Goal: Information Seeking & Learning: Learn about a topic

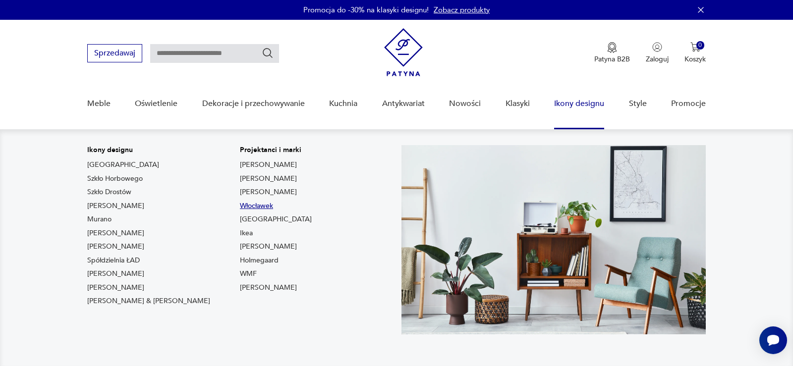
click at [240, 207] on link "Włocławek" at bounding box center [256, 206] width 33 height 10
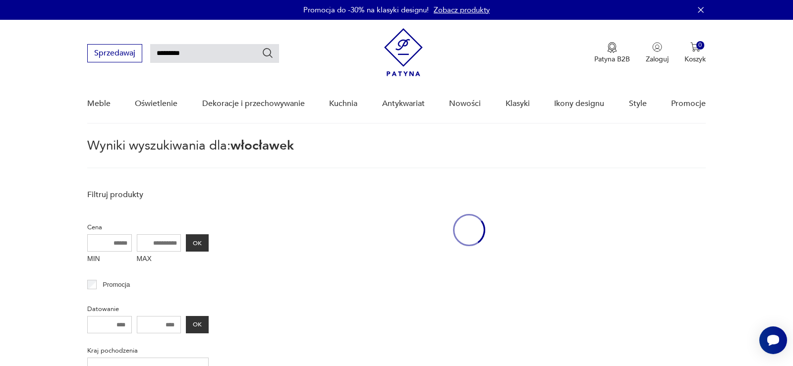
type input "*********"
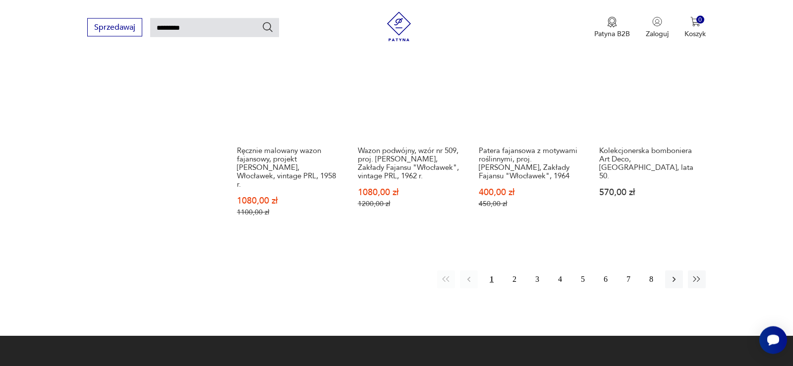
scroll to position [802, 0]
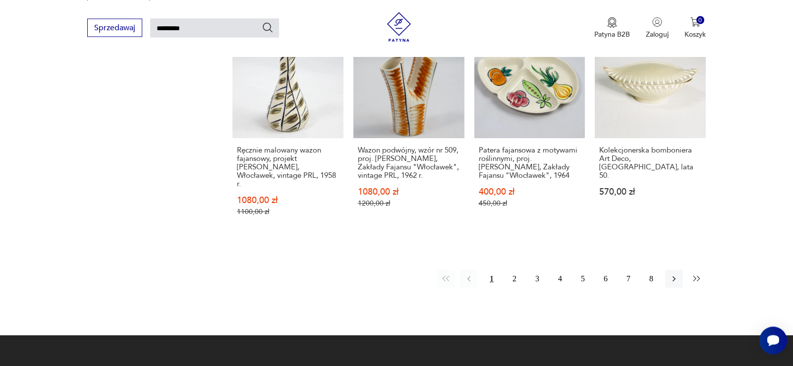
click at [695, 274] on icon "button" at bounding box center [697, 279] width 10 height 10
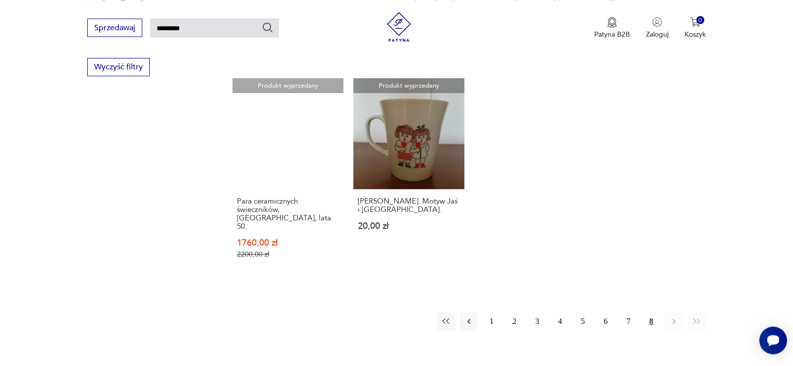
scroll to position [743, 0]
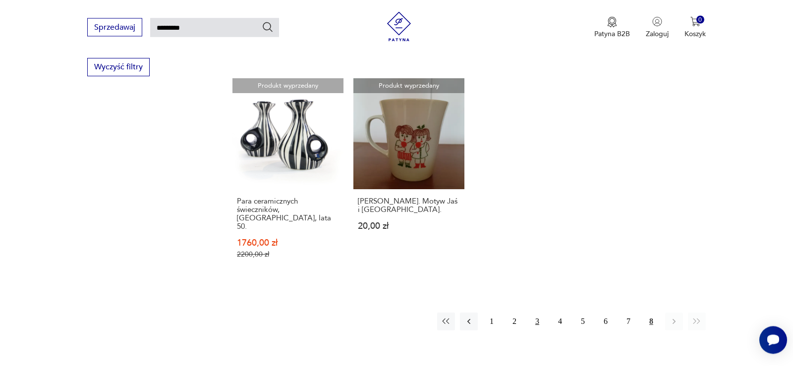
click at [537, 313] on button "3" at bounding box center [537, 322] width 18 height 18
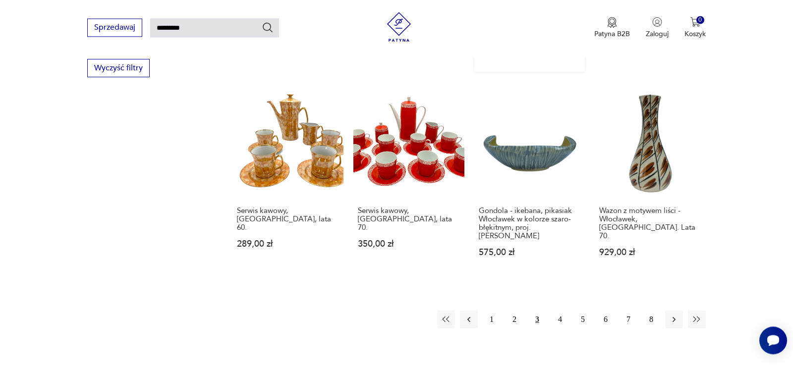
scroll to position [743, 0]
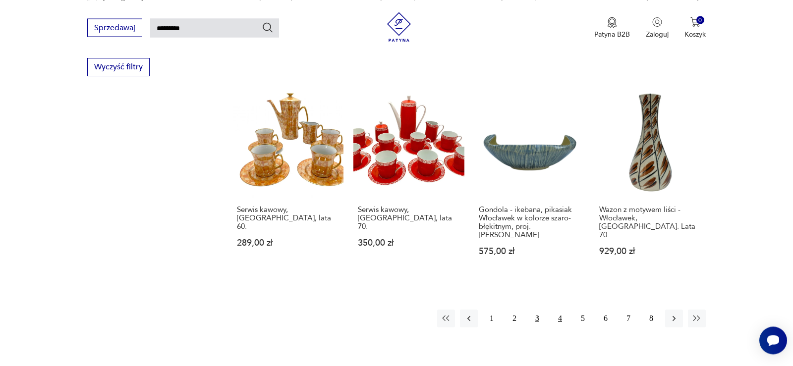
click at [560, 310] on button "4" at bounding box center [560, 319] width 18 height 18
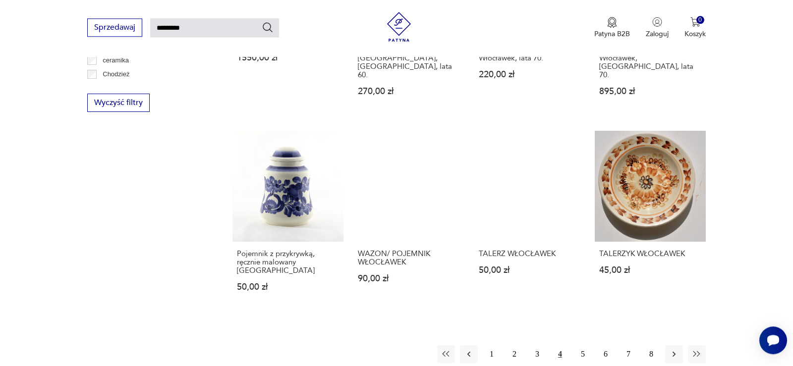
scroll to position [743, 0]
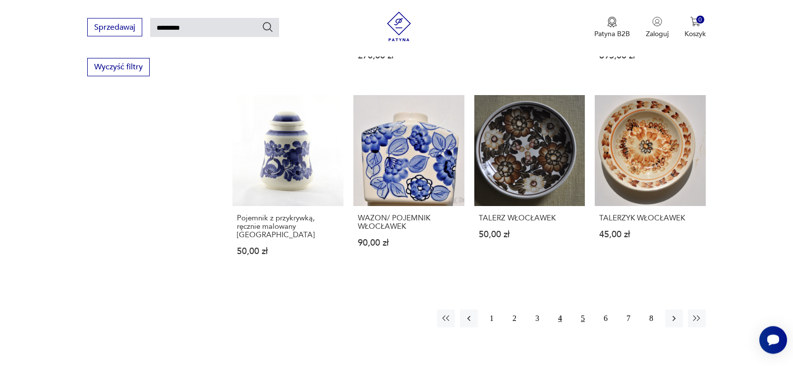
click at [583, 310] on button "5" at bounding box center [583, 319] width 18 height 18
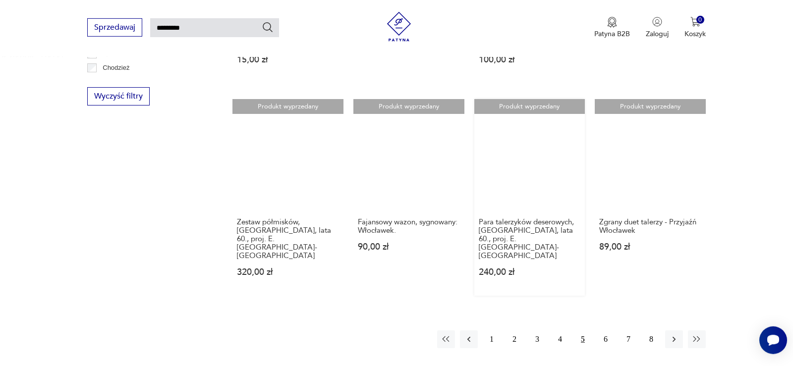
scroll to position [743, 0]
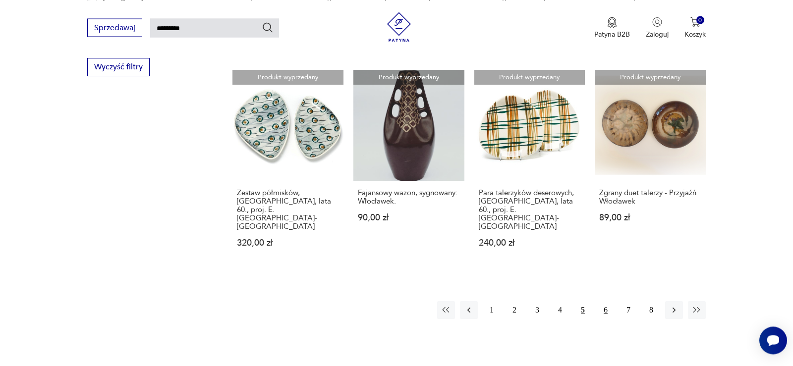
click at [606, 301] on button "6" at bounding box center [605, 310] width 18 height 18
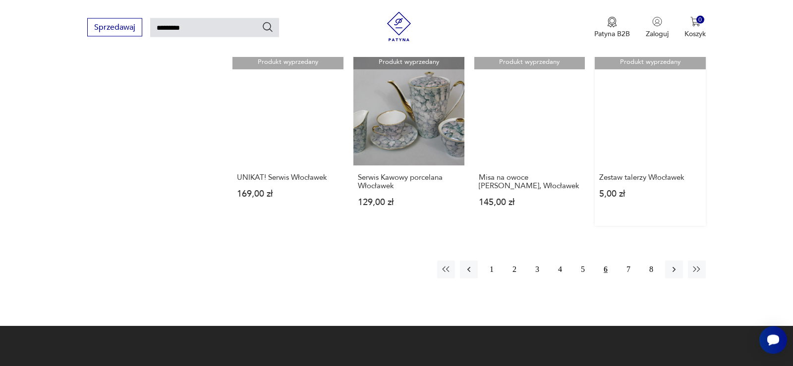
scroll to position [794, 0]
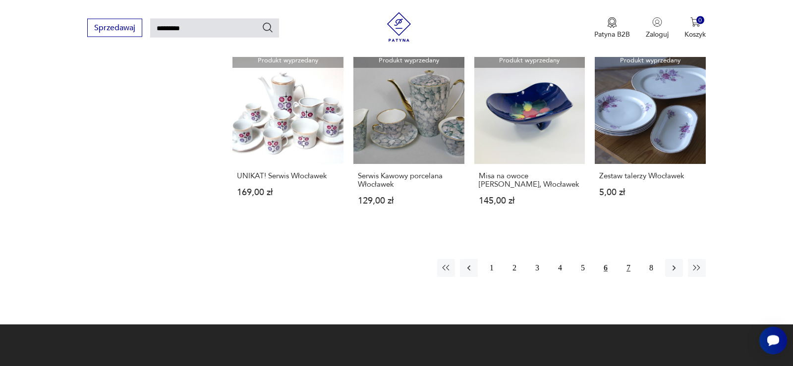
click at [629, 259] on button "7" at bounding box center [628, 268] width 18 height 18
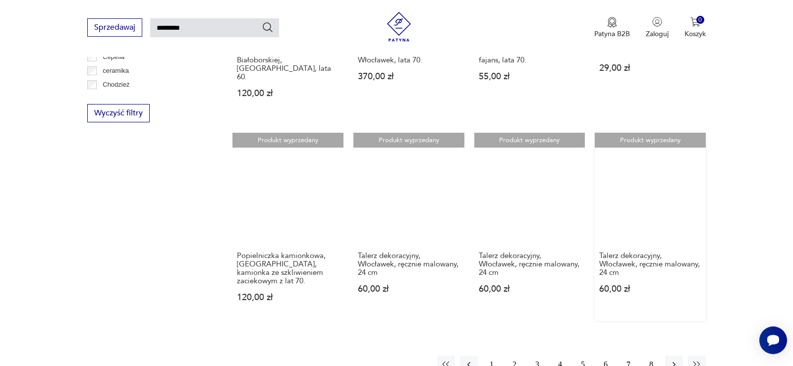
scroll to position [794, 0]
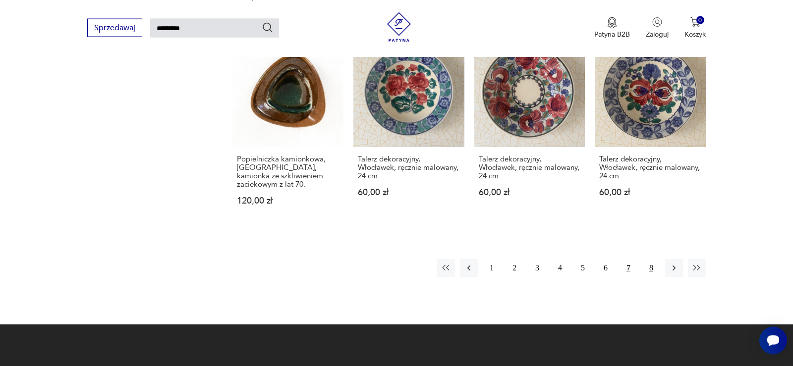
click at [653, 259] on button "8" at bounding box center [651, 268] width 18 height 18
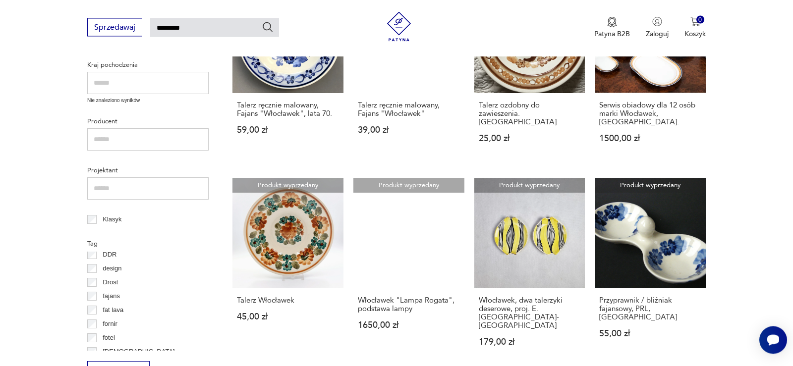
scroll to position [125, 0]
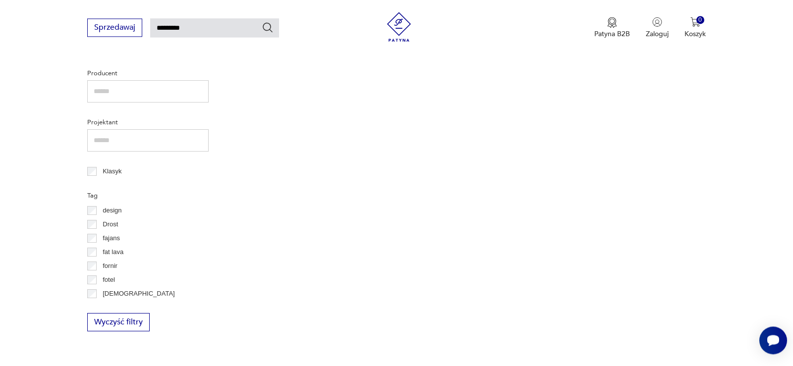
scroll to position [354, 0]
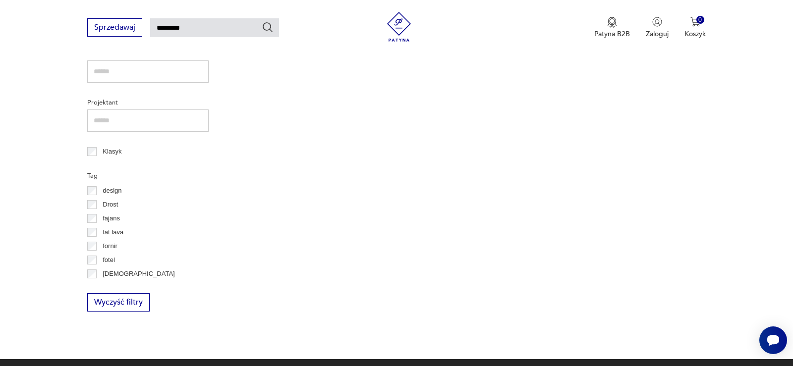
click at [105, 122] on input "text" at bounding box center [147, 120] width 121 height 22
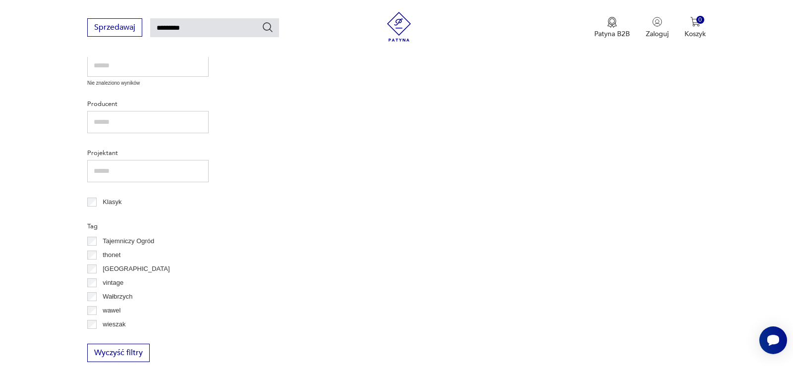
scroll to position [832, 0]
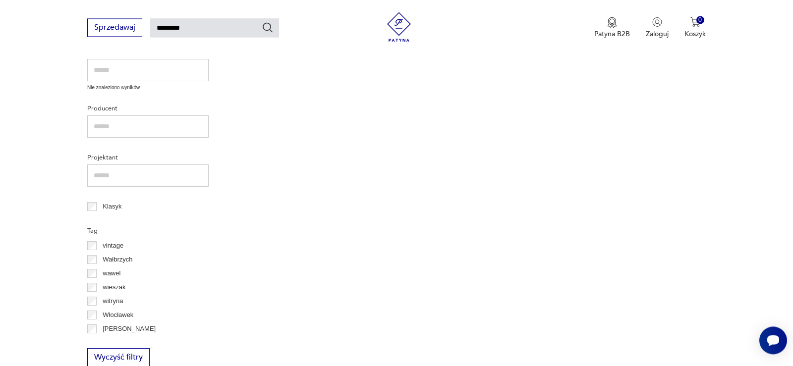
scroll to position [339, 0]
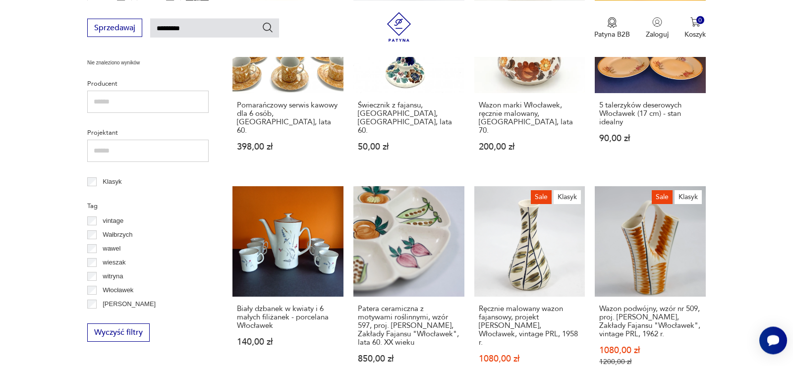
scroll to position [874, 0]
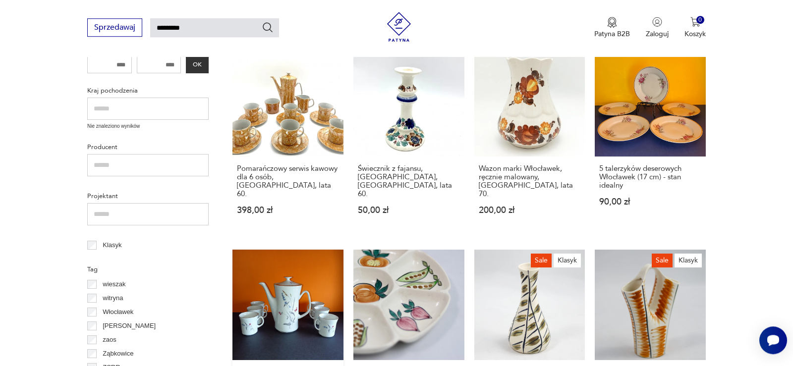
scroll to position [490, 0]
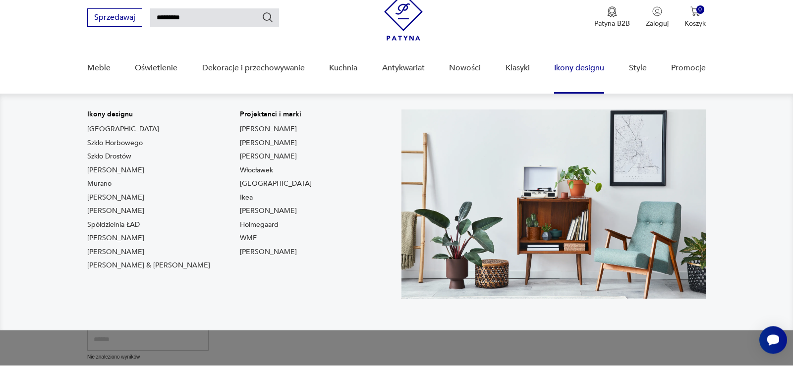
scroll to position [36, 0]
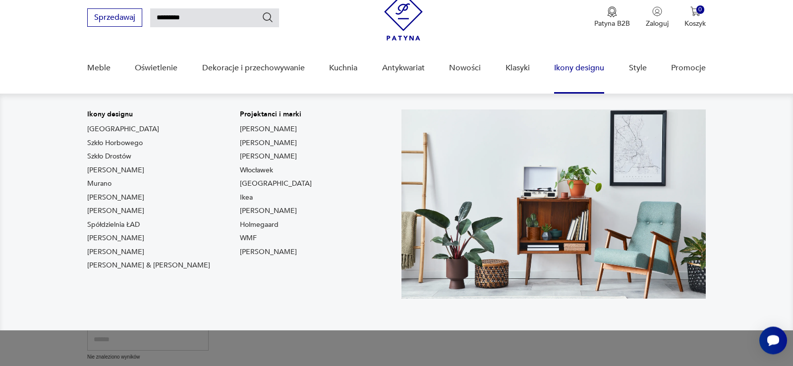
click at [580, 69] on link "Ikony designu" at bounding box center [579, 68] width 50 height 38
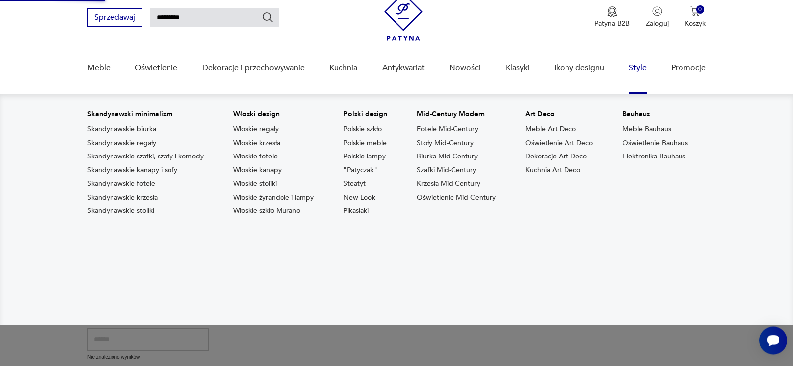
scroll to position [35, 0]
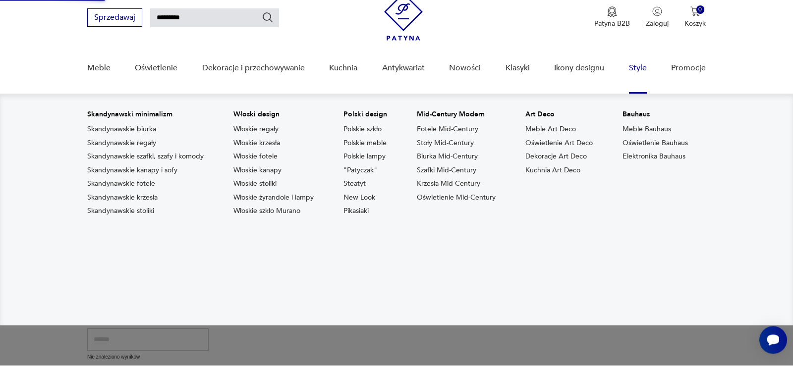
click at [638, 71] on link "Style" at bounding box center [638, 69] width 18 height 38
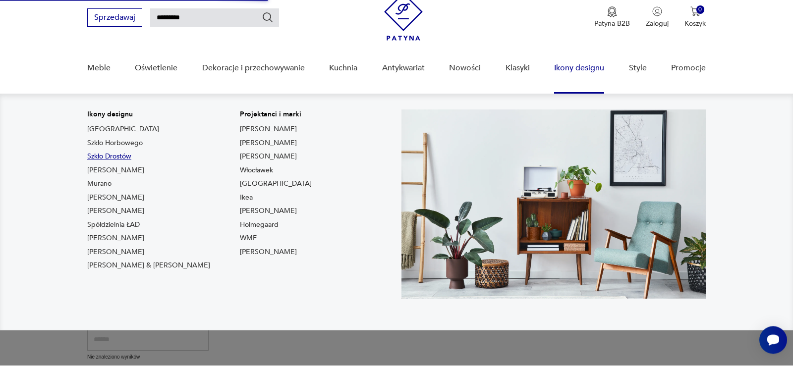
scroll to position [36, 0]
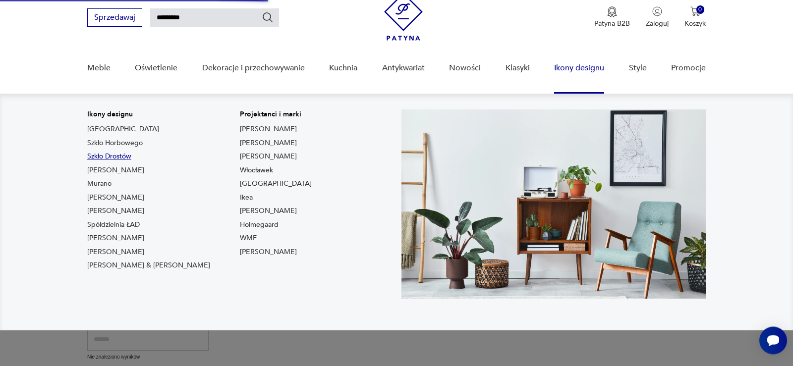
click at [120, 160] on link "Szkło Drostów" at bounding box center [109, 157] width 44 height 10
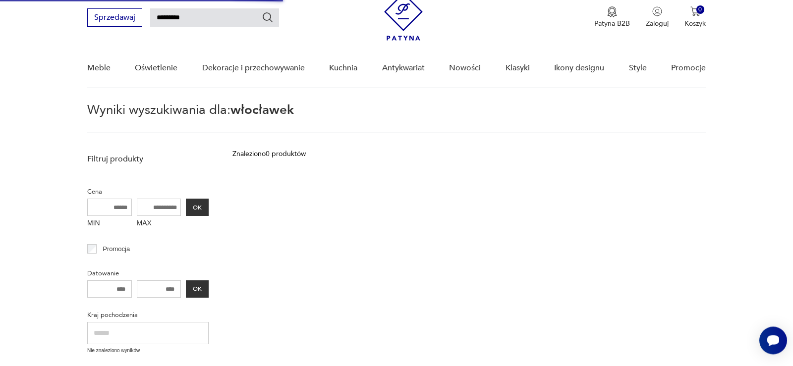
type input "*****"
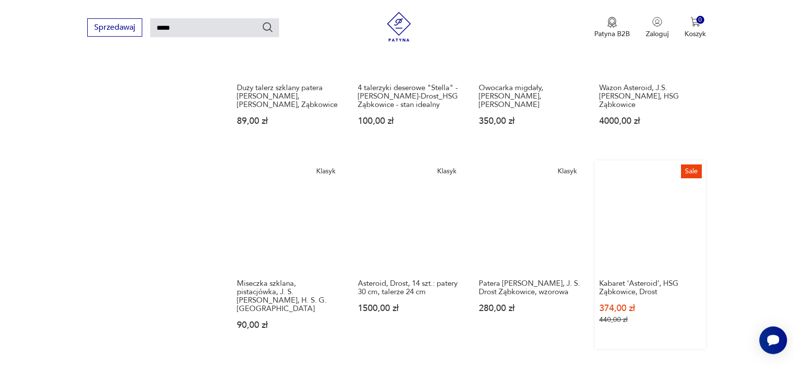
scroll to position [743, 0]
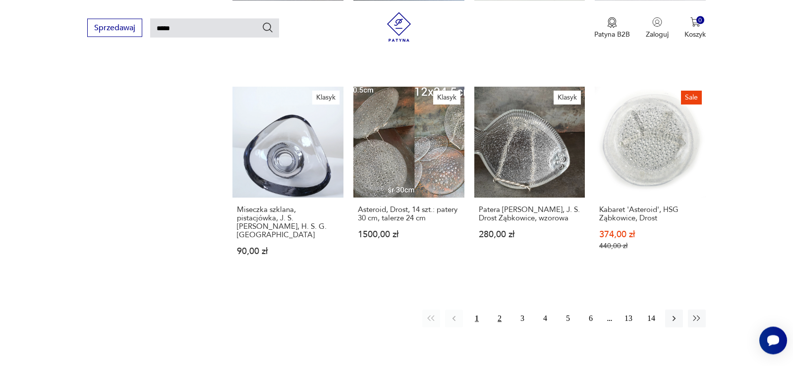
click at [498, 310] on button "2" at bounding box center [499, 319] width 18 height 18
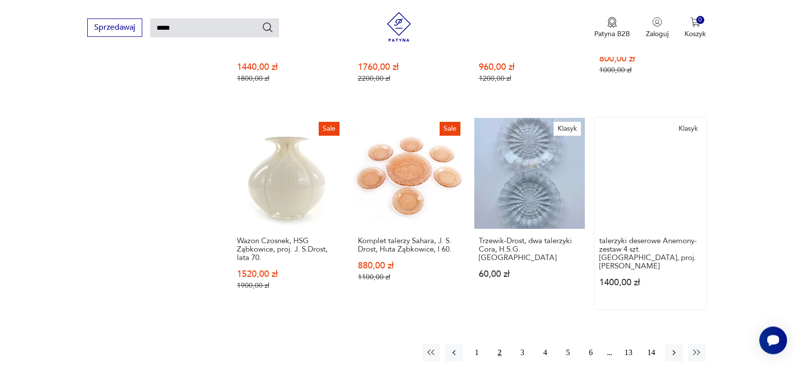
scroll to position [743, 0]
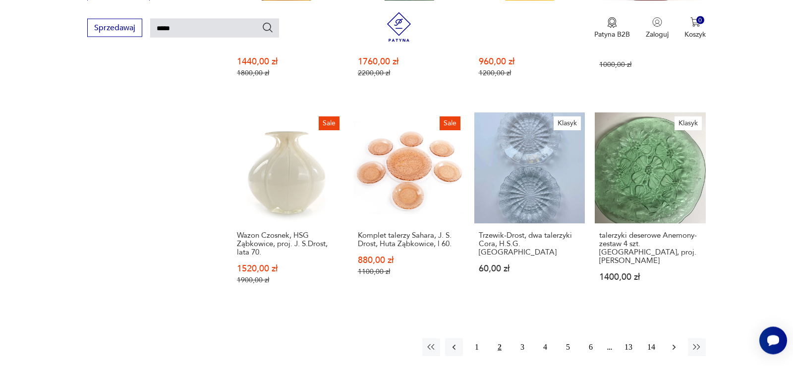
click at [672, 342] on icon "button" at bounding box center [674, 347] width 10 height 10
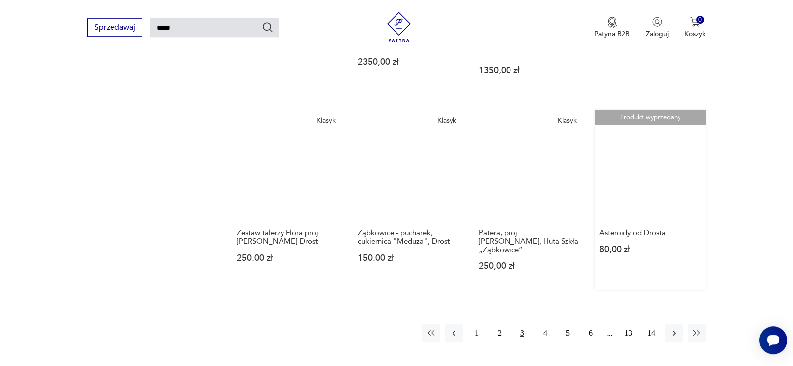
scroll to position [743, 0]
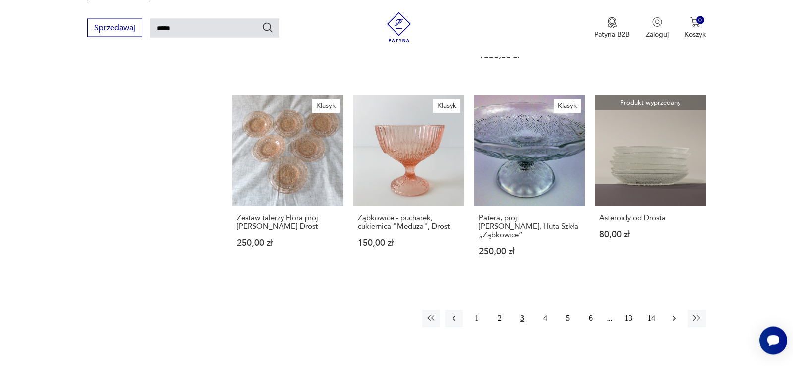
click at [673, 314] on icon "button" at bounding box center [674, 319] width 10 height 10
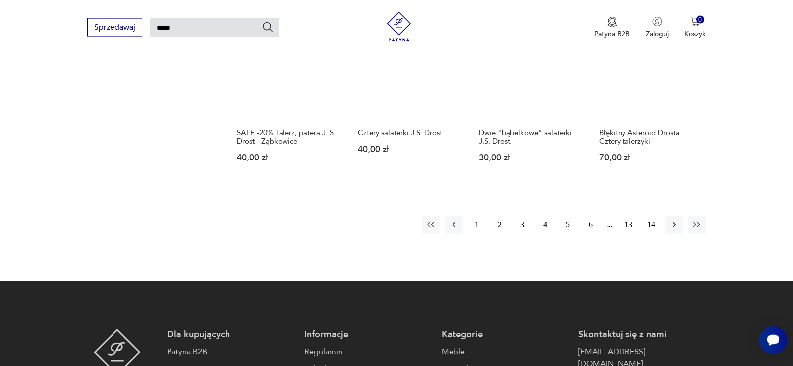
scroll to position [793, 0]
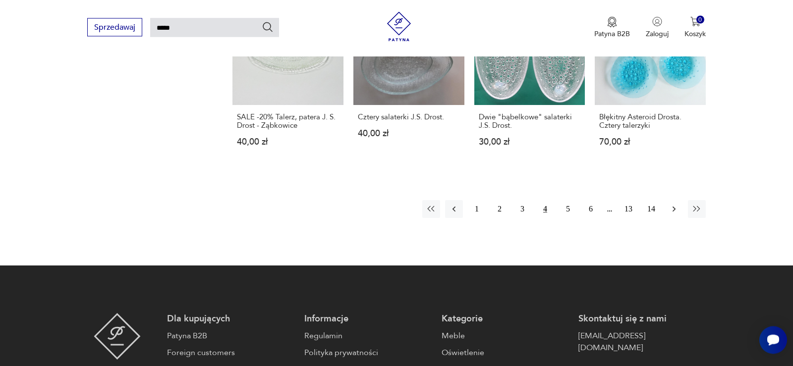
click at [672, 209] on icon "button" at bounding box center [674, 210] width 10 height 10
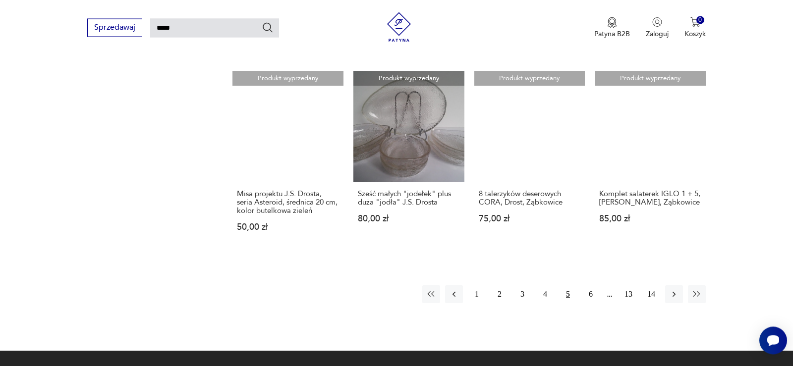
scroll to position [743, 0]
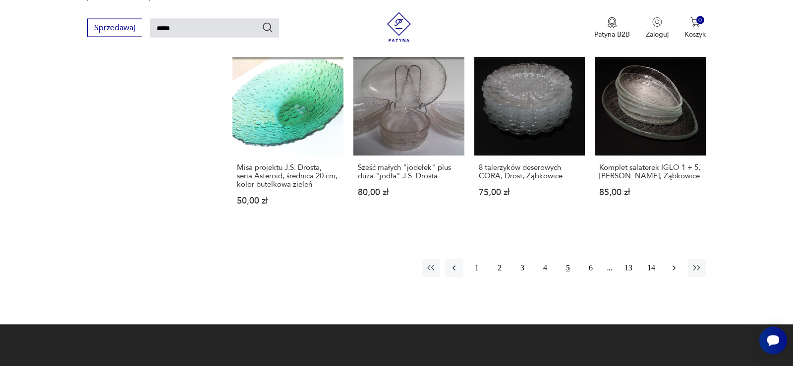
click at [675, 269] on icon "button" at bounding box center [674, 268] width 10 height 10
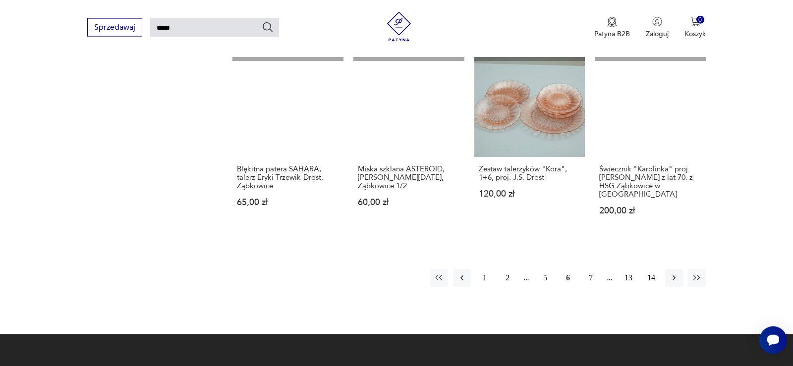
scroll to position [794, 0]
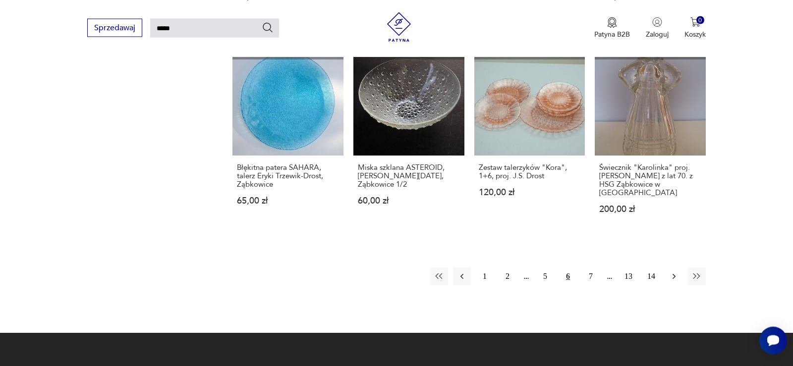
click at [672, 271] on icon "button" at bounding box center [674, 276] width 10 height 10
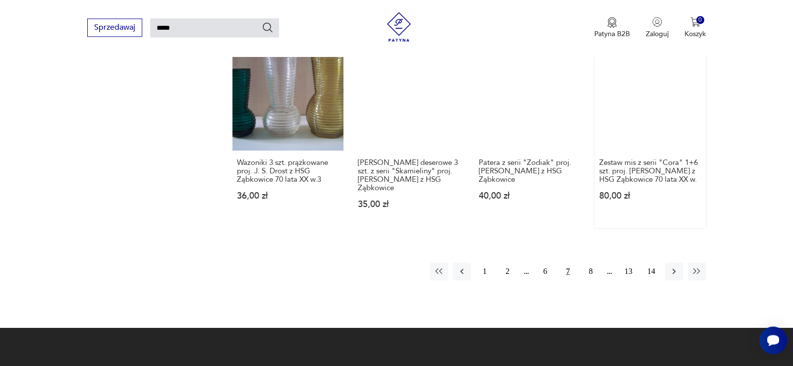
scroll to position [794, 0]
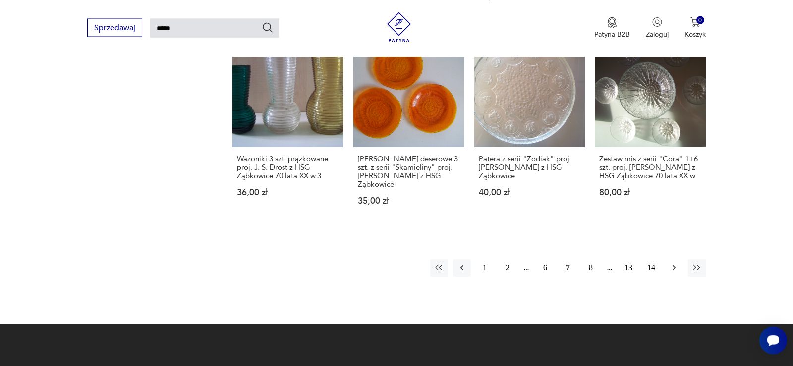
click at [674, 266] on icon "button" at bounding box center [673, 268] width 3 height 5
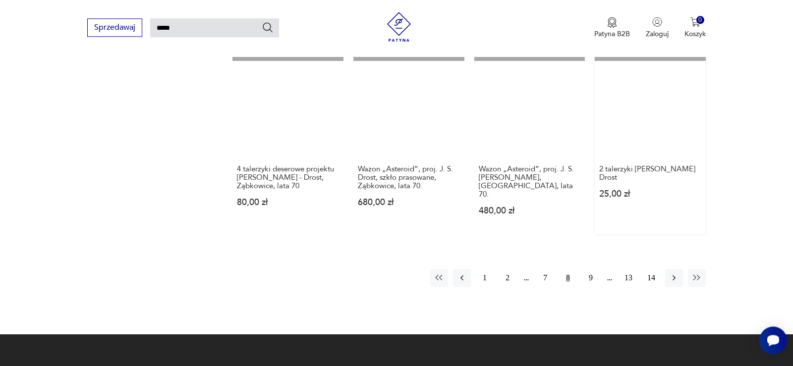
scroll to position [794, 0]
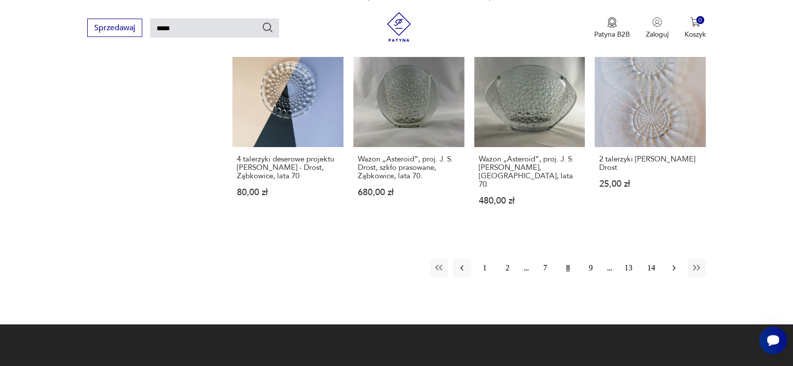
click at [673, 263] on icon "button" at bounding box center [674, 268] width 10 height 10
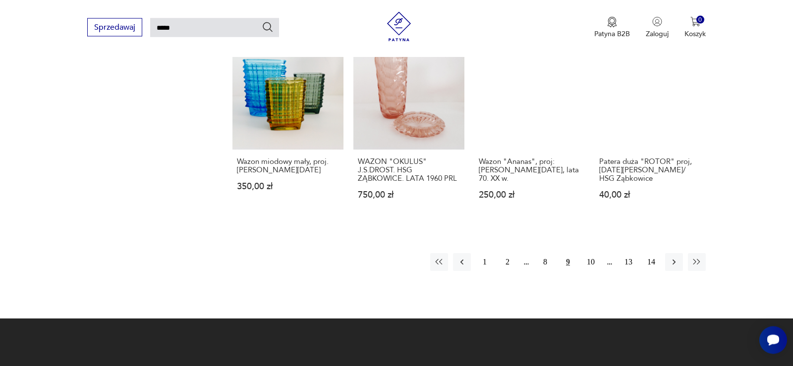
scroll to position [794, 0]
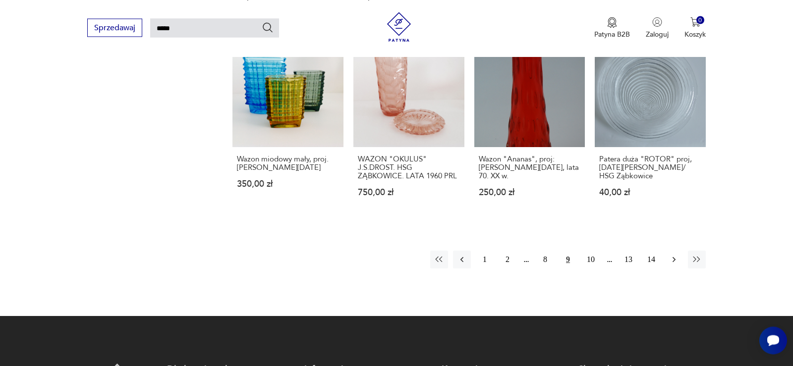
click at [675, 255] on icon "button" at bounding box center [674, 260] width 10 height 10
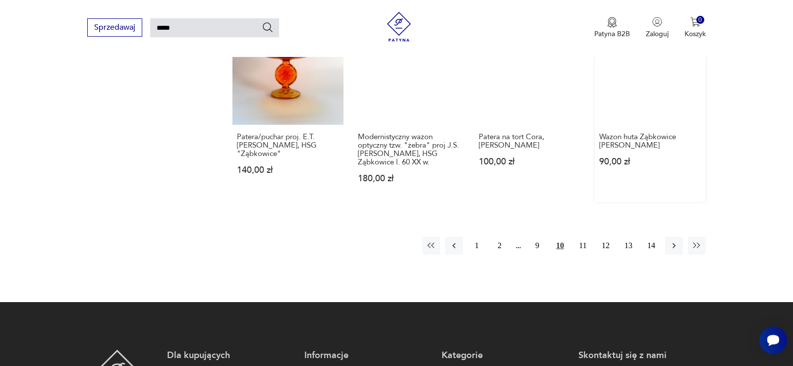
scroll to position [794, 0]
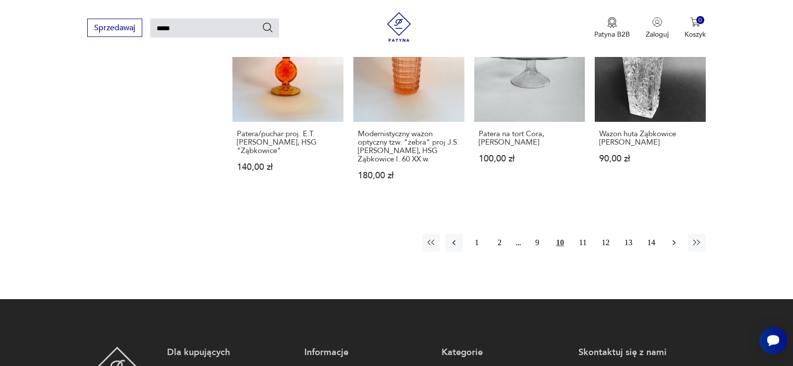
click at [676, 244] on icon "button" at bounding box center [674, 243] width 10 height 10
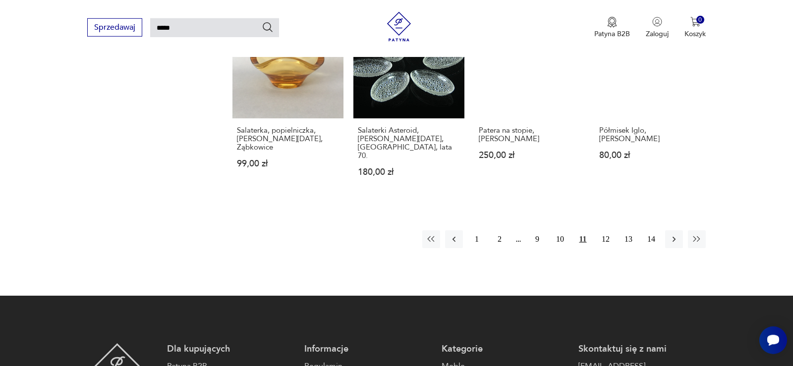
scroll to position [794, 0]
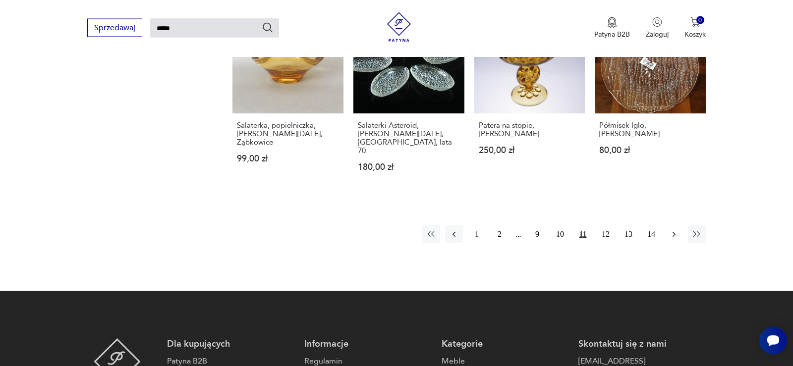
click at [675, 229] on icon "button" at bounding box center [674, 234] width 10 height 10
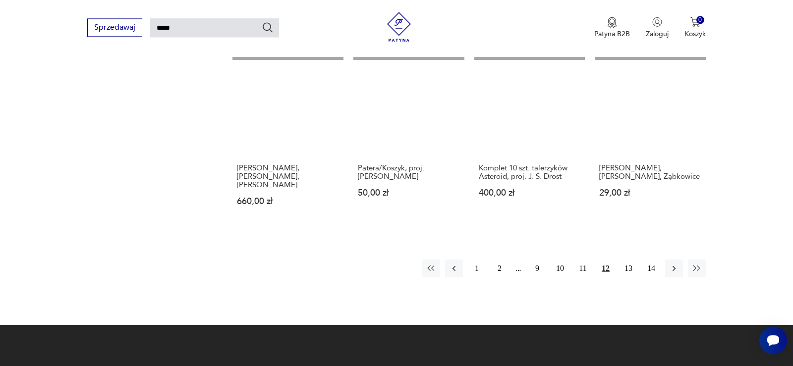
scroll to position [794, 0]
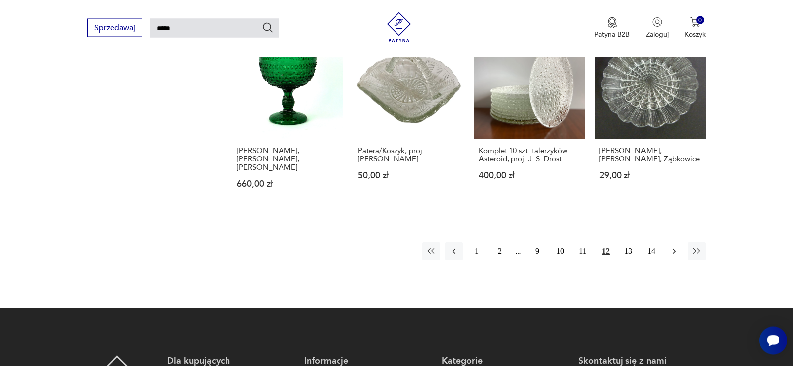
click at [673, 246] on icon "button" at bounding box center [674, 251] width 10 height 10
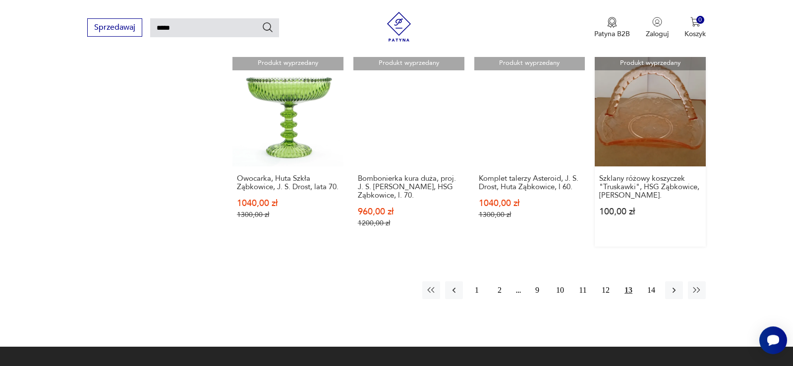
scroll to position [794, 0]
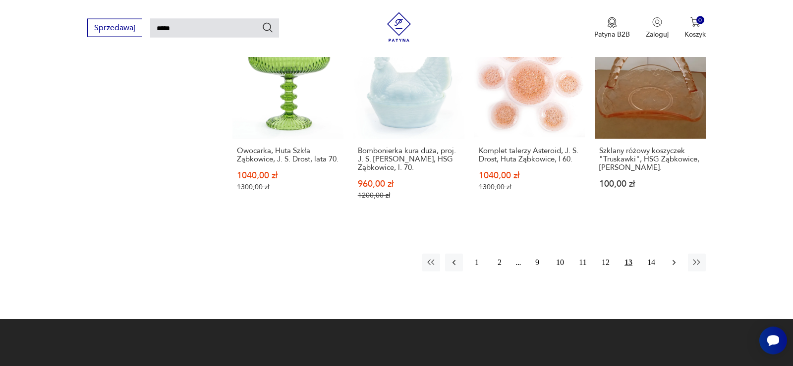
click at [673, 258] on icon "button" at bounding box center [674, 263] width 10 height 10
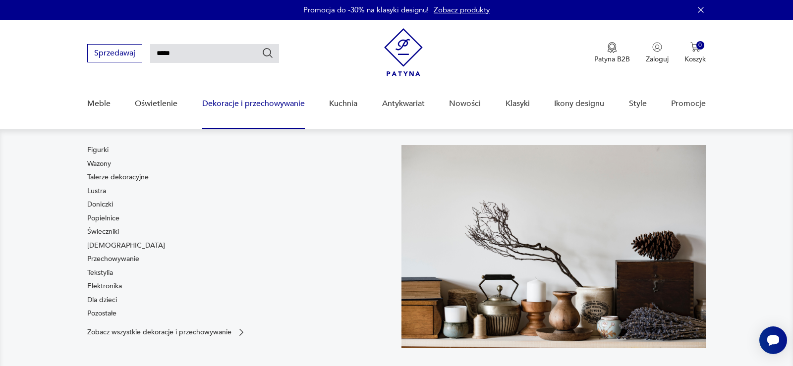
click at [290, 106] on link "Dekoracje i przechowywanie" at bounding box center [253, 104] width 103 height 38
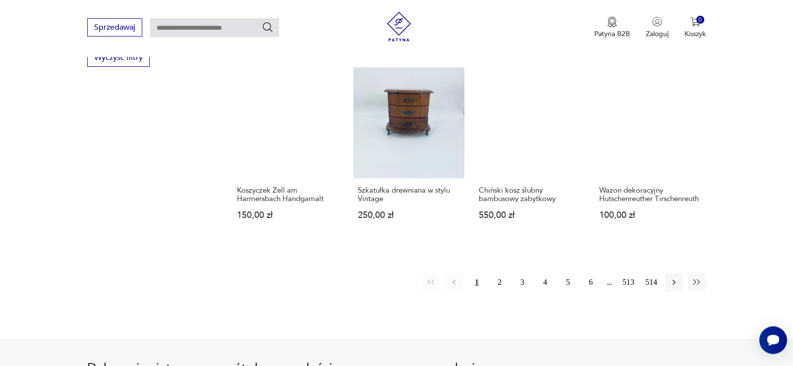
scroll to position [979, 0]
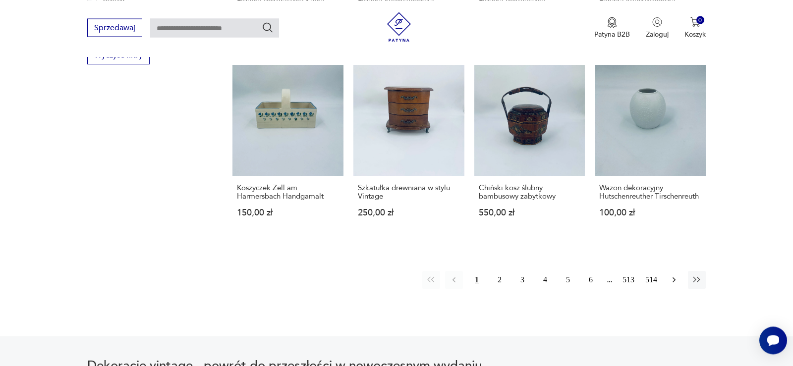
click at [674, 281] on icon "button" at bounding box center [673, 279] width 3 height 5
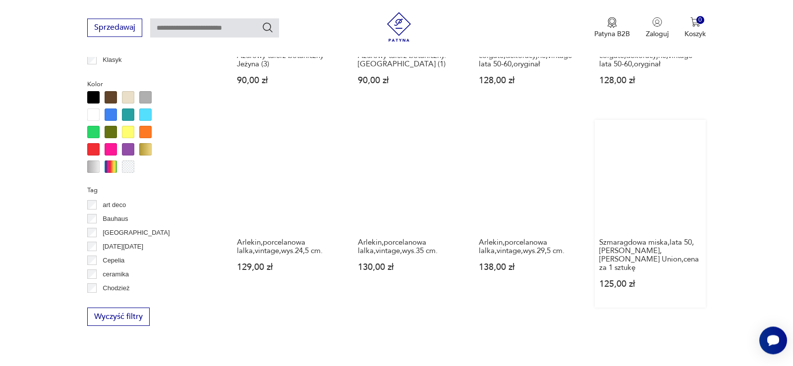
scroll to position [819, 0]
